Goal: Task Accomplishment & Management: Manage account settings

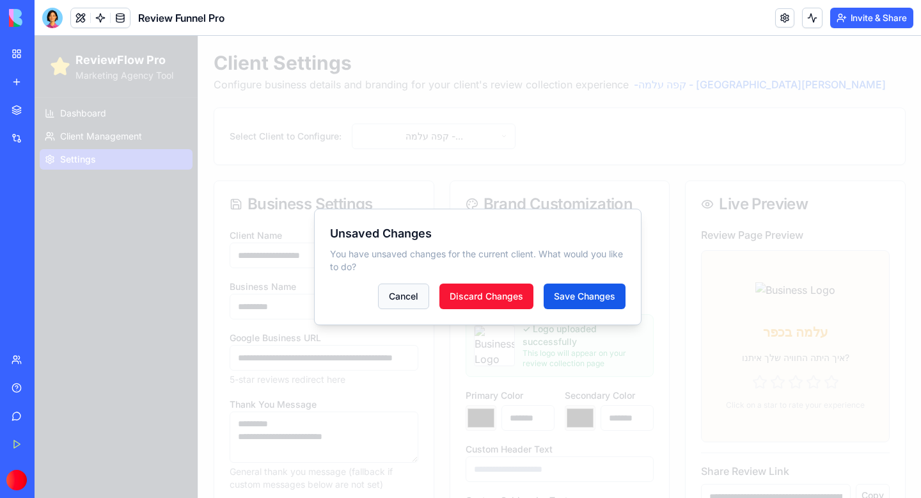
click at [398, 292] on button "Cancel" at bounding box center [403, 296] width 51 height 26
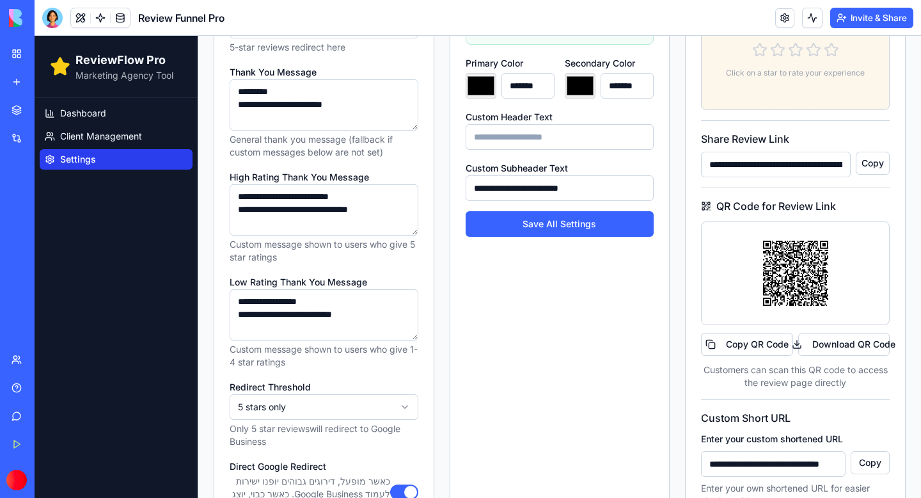
scroll to position [338, 0]
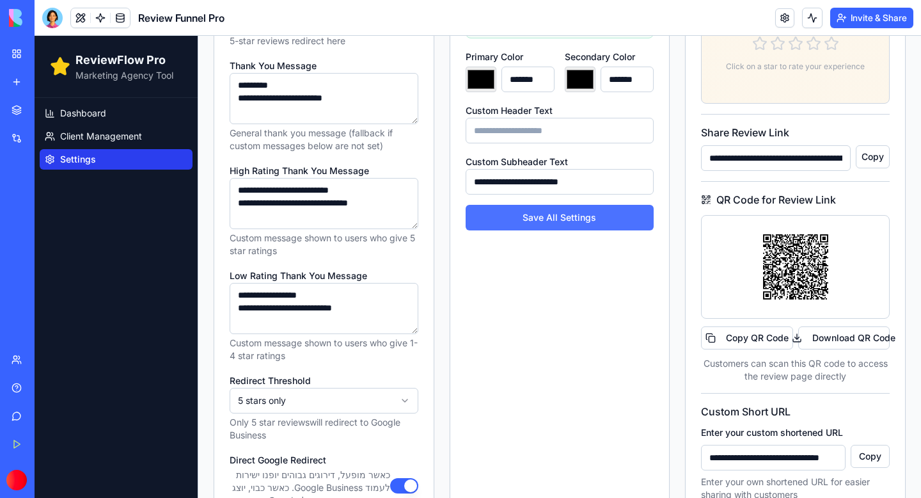
click at [578, 224] on button "Save All Settings" at bounding box center [560, 218] width 189 height 26
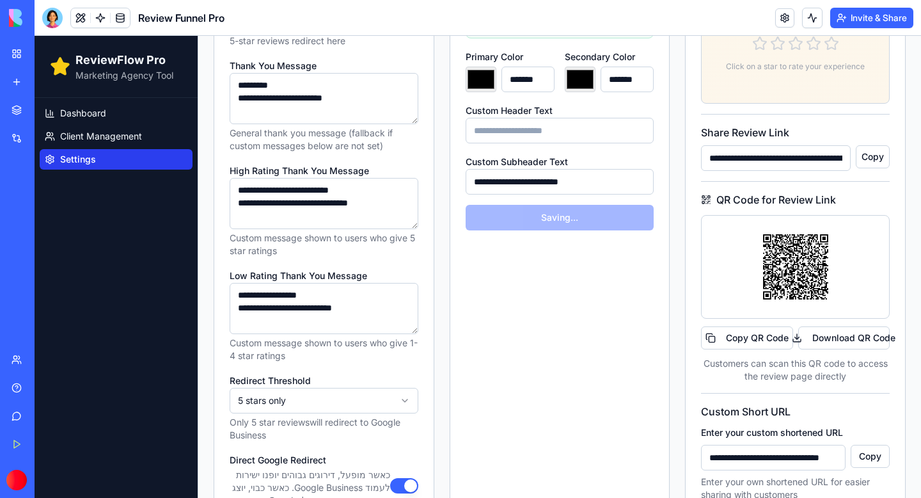
type input "*******"
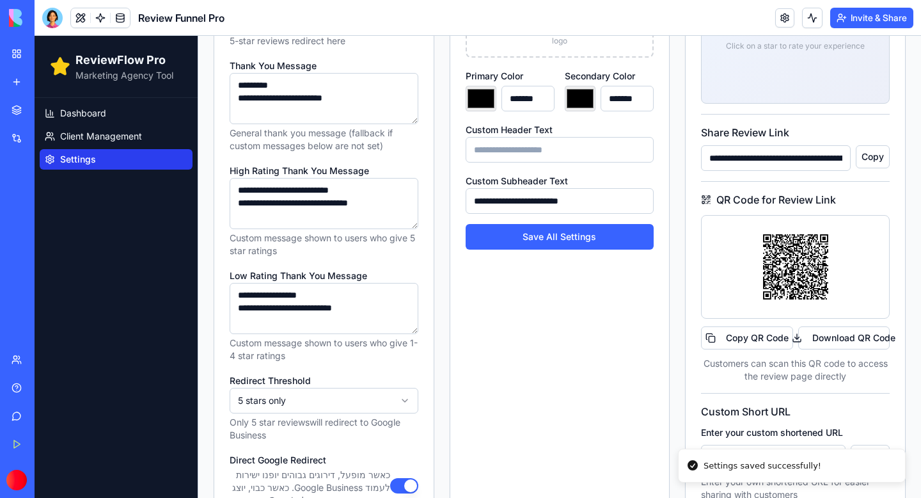
type input "*******"
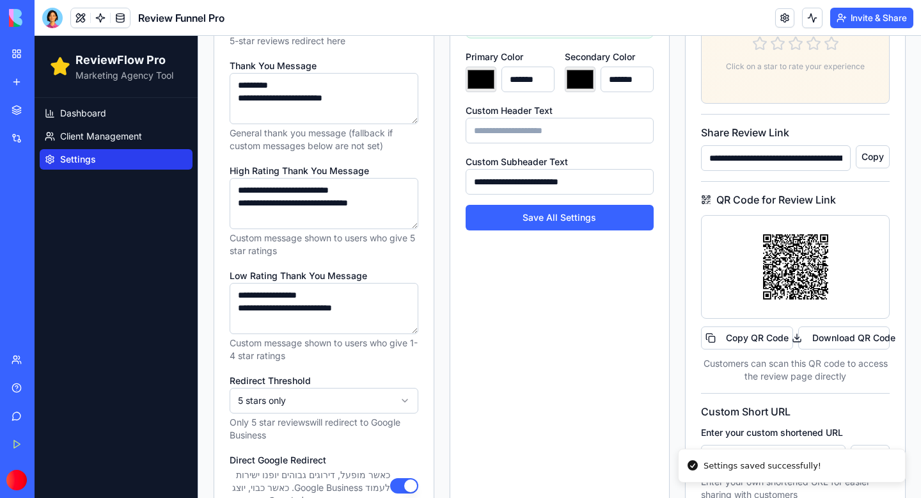
scroll to position [0, 0]
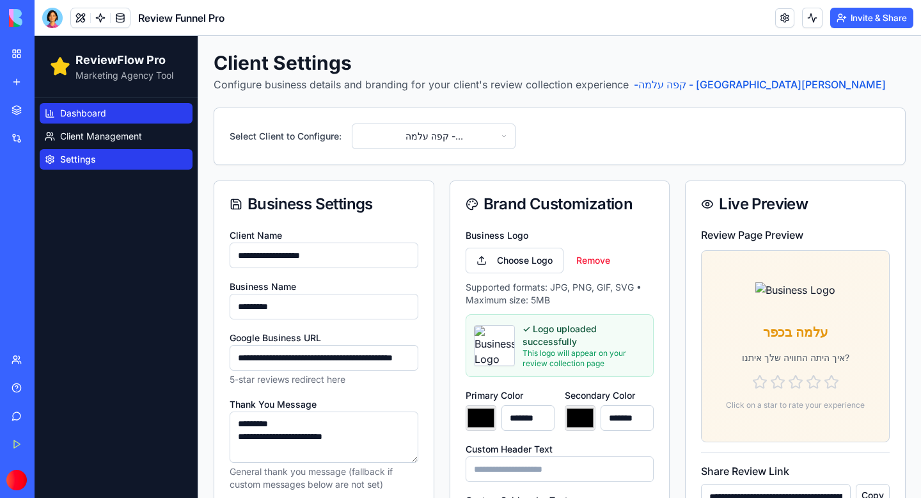
click at [79, 113] on span "Dashboard" at bounding box center [83, 113] width 46 height 13
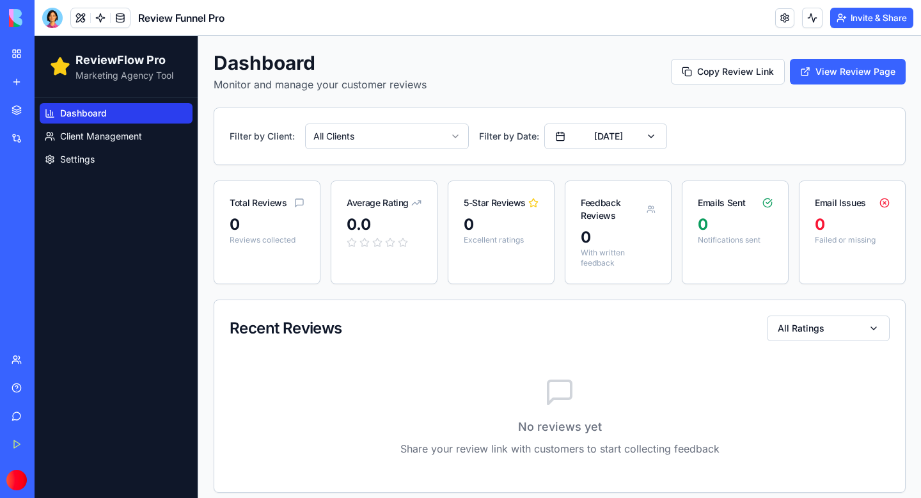
click at [405, 145] on html "ReviewFlow Pro Marketing Agency Tool Dashboard Client Management Settings Dashb…" at bounding box center [478, 272] width 886 height 472
click at [631, 141] on button "[DATE]" at bounding box center [605, 136] width 123 height 26
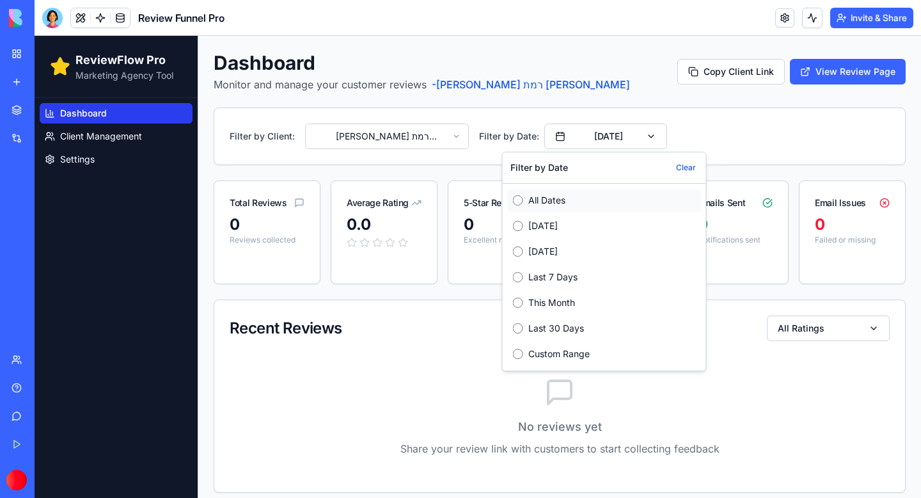
click at [535, 200] on label "All Dates" at bounding box center [612, 200] width 168 height 13
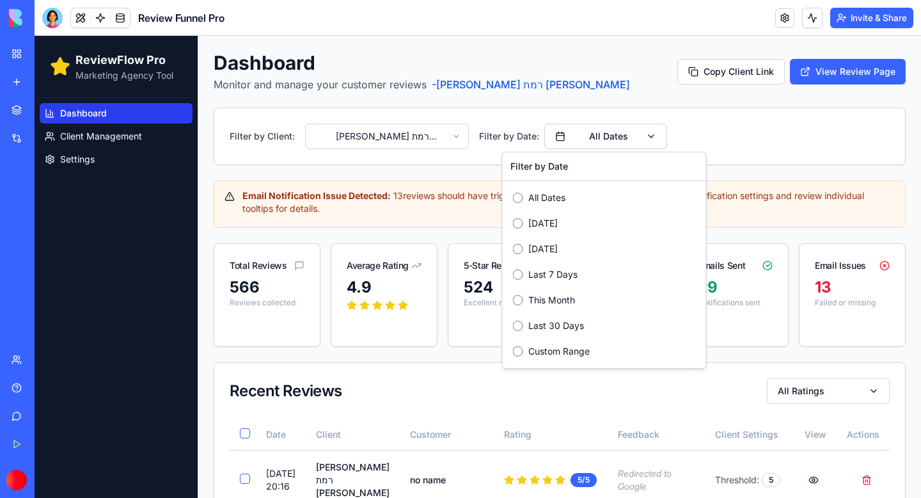
click at [728, 142] on div "Filter by Client: [PERSON_NAME] רמת [PERSON_NAME] Filter by Date: All Dates" at bounding box center [560, 136] width 660 height 26
